Goal: Transaction & Acquisition: Purchase product/service

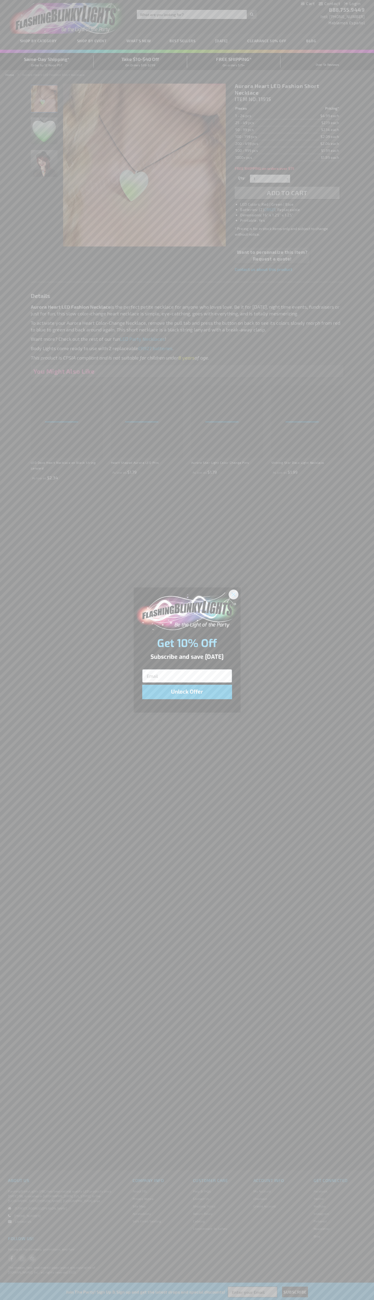
click at [234, 594] on icon "Close dialog" at bounding box center [234, 594] width 4 height 4
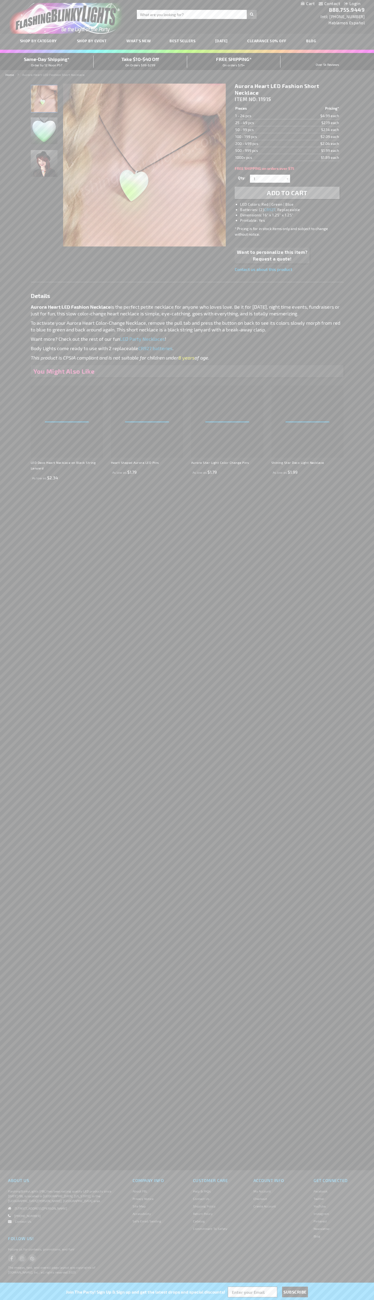
click at [293, 204] on li "LED Colors: Red | Green | Blue" at bounding box center [292, 204] width 105 height 5
click at [287, 193] on span "Add to Cart" at bounding box center [287, 193] width 41 height 8
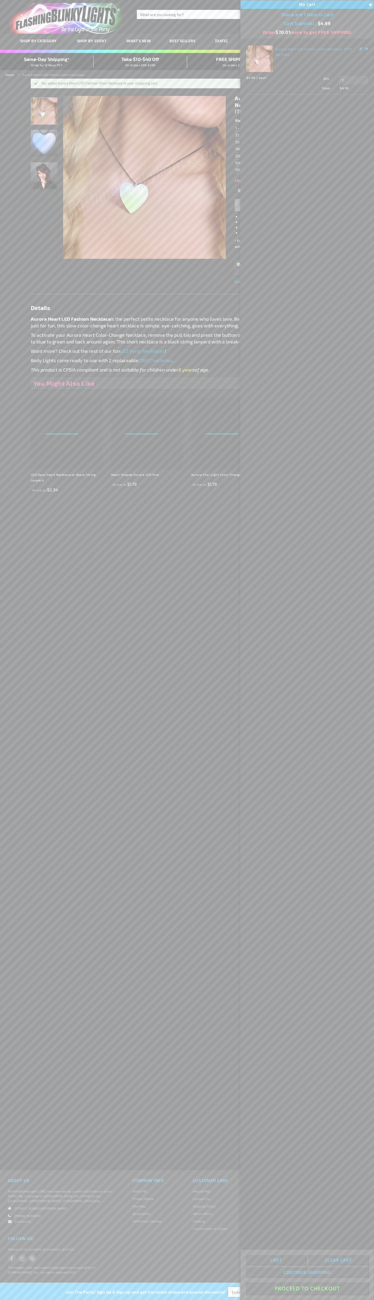
click at [307, 1288] on button "Proceed To Checkout" at bounding box center [307, 1288] width 122 height 12
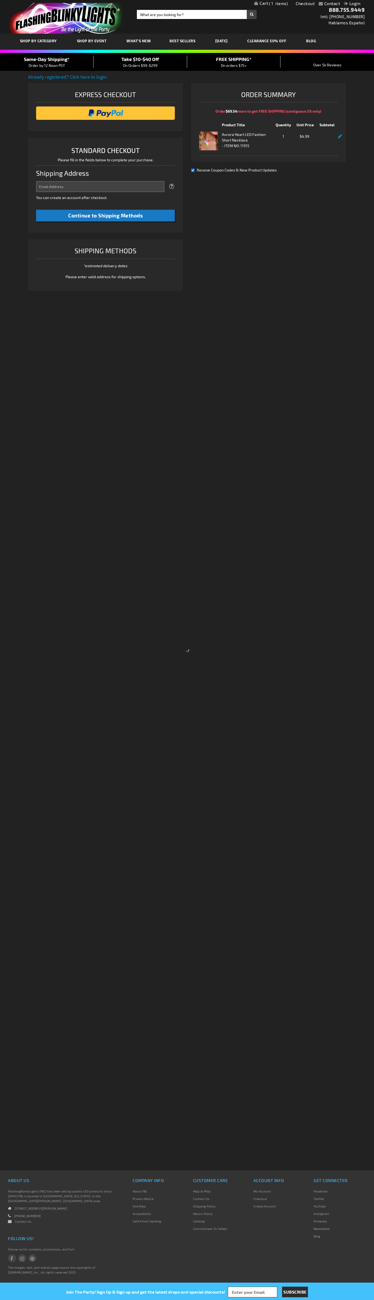
select select "US"
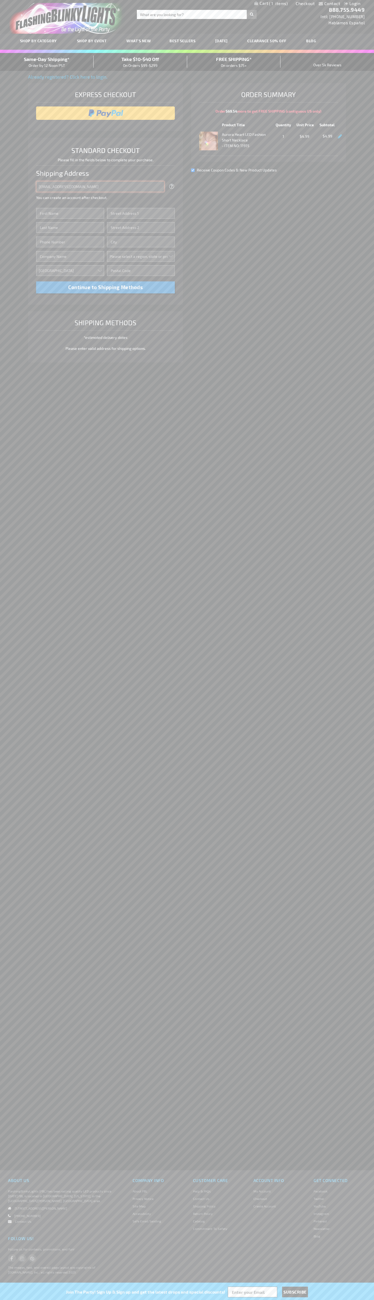
type input "[EMAIL_ADDRESS][DOMAIN_NAME]"
type input "[PERSON_NAME]"
type input "[STREET_ADDRESS][PERSON_NAME]"
type input "First floor"
type input "coral gables"
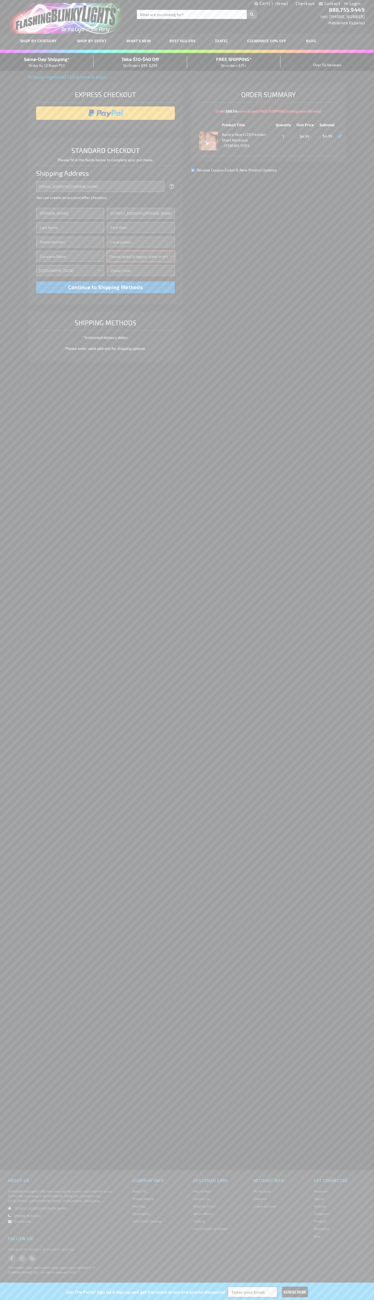
select select "18"
type input "33134"
type input "[PERSON_NAME]"
type input "6502530000"
type input "[PERSON_NAME]"
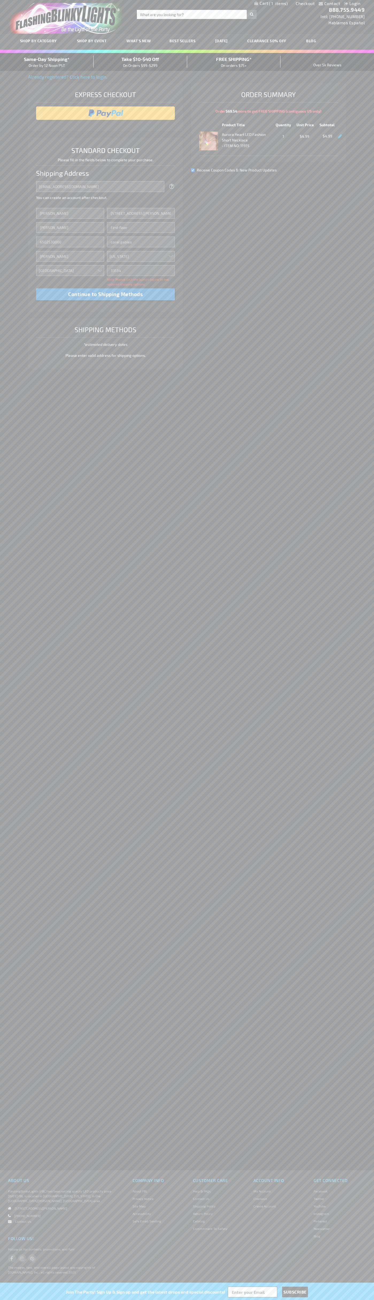
click at [47, 62] on div "Same-Day Shipping* Order by 12 Noon PST" at bounding box center [47, 62] width 94 height 13
click at [106, 113] on input "image" at bounding box center [106, 113] width 134 height 11
